Goal: Transaction & Acquisition: Book appointment/travel/reservation

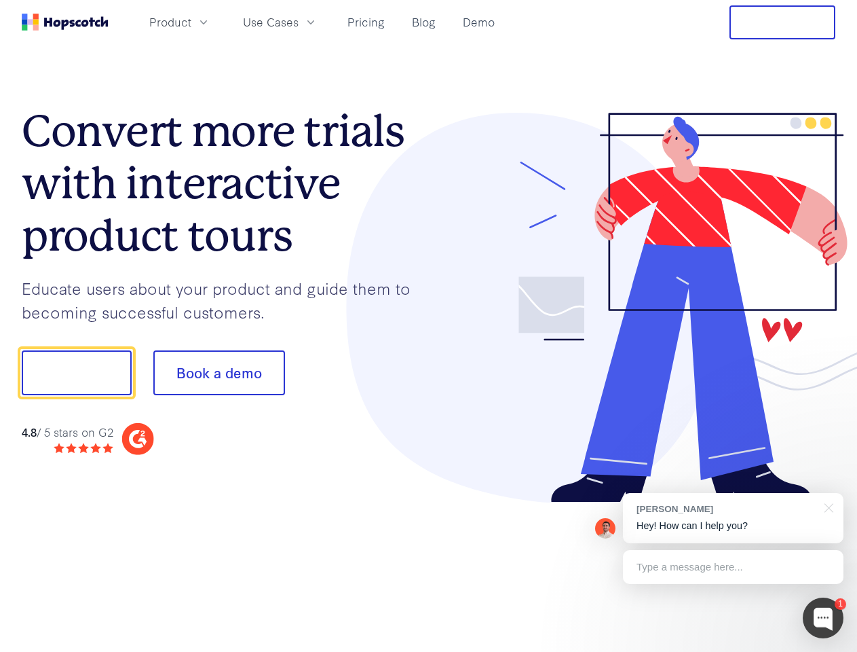
click at [429, 326] on div at bounding box center [632, 308] width 407 height 390
click at [191, 22] on span "Product" at bounding box center [170, 22] width 42 height 17
click at [299, 22] on span "Use Cases" at bounding box center [271, 22] width 56 height 17
click at [783, 22] on button "Free Trial" at bounding box center [783, 22] width 106 height 34
click at [76, 373] on button "Show me!" at bounding box center [77, 372] width 110 height 45
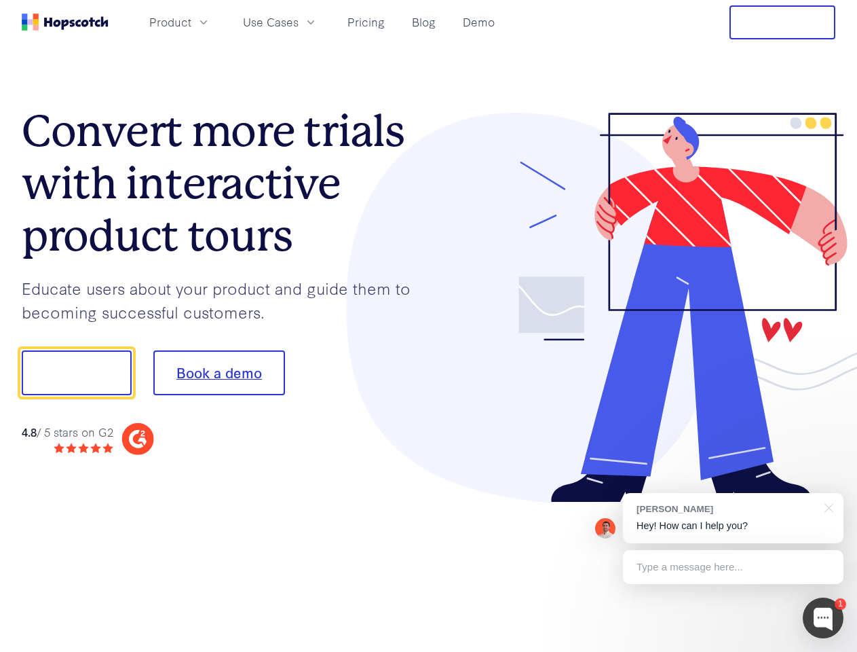
click at [219, 373] on button "Book a demo" at bounding box center [219, 372] width 132 height 45
click at [823, 618] on div at bounding box center [823, 617] width 41 height 41
click at [733, 518] on div "[PERSON_NAME] Hey! How can I help you?" at bounding box center [733, 518] width 221 height 50
click at [827, 506] on div at bounding box center [716, 371] width 255 height 453
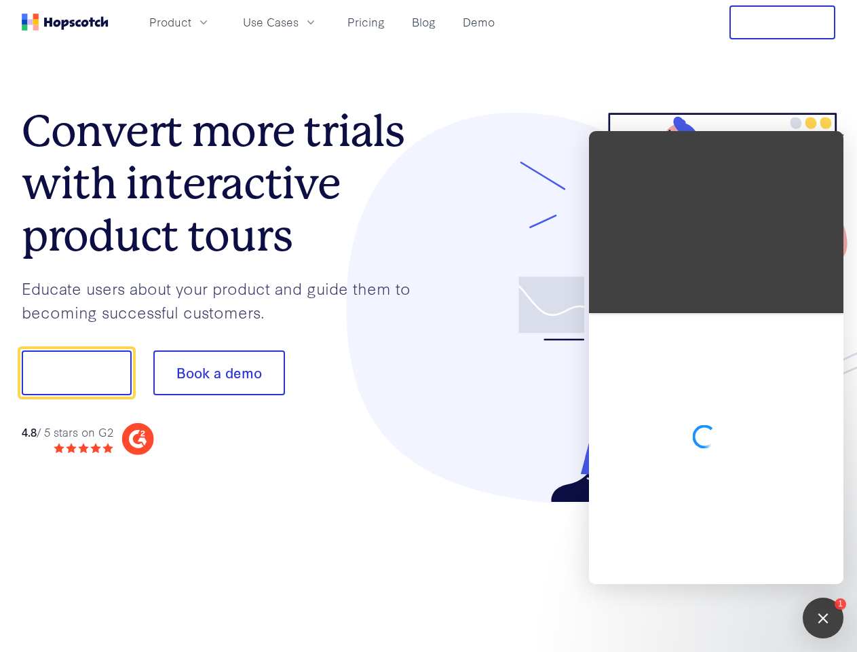
click at [733, 567] on div at bounding box center [716, 357] width 255 height 453
